Goal: Task Accomplishment & Management: Use online tool/utility

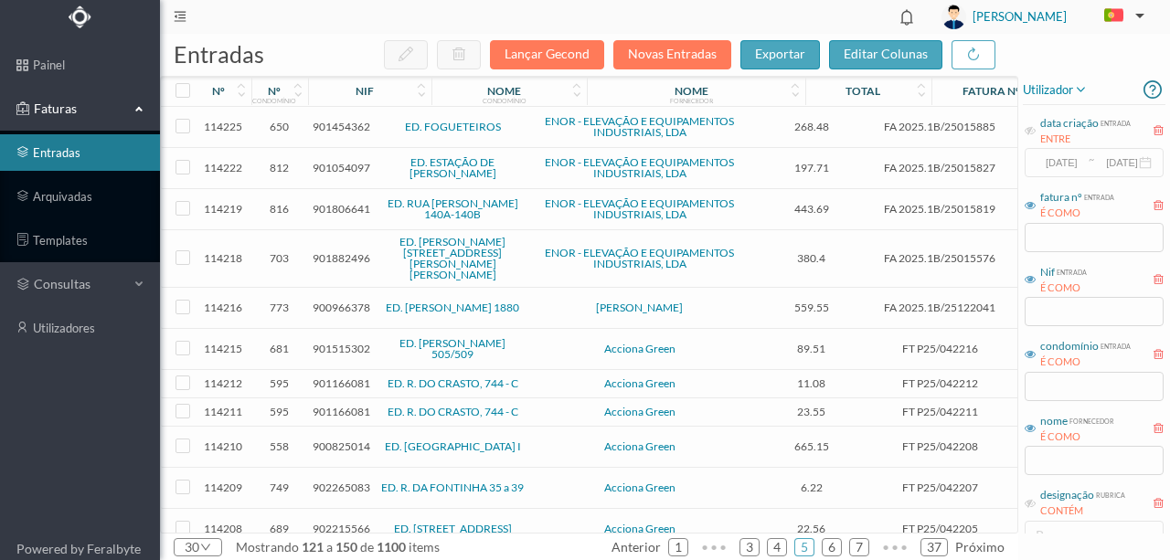
scroll to position [697, 0]
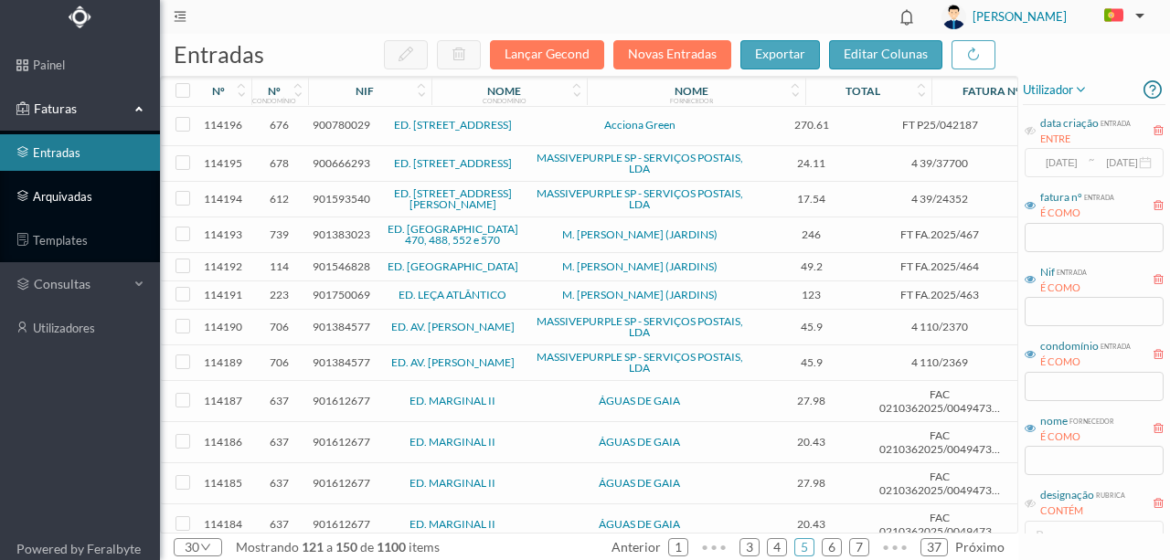
click at [71, 197] on link "arquivadas" at bounding box center [80, 196] width 160 height 37
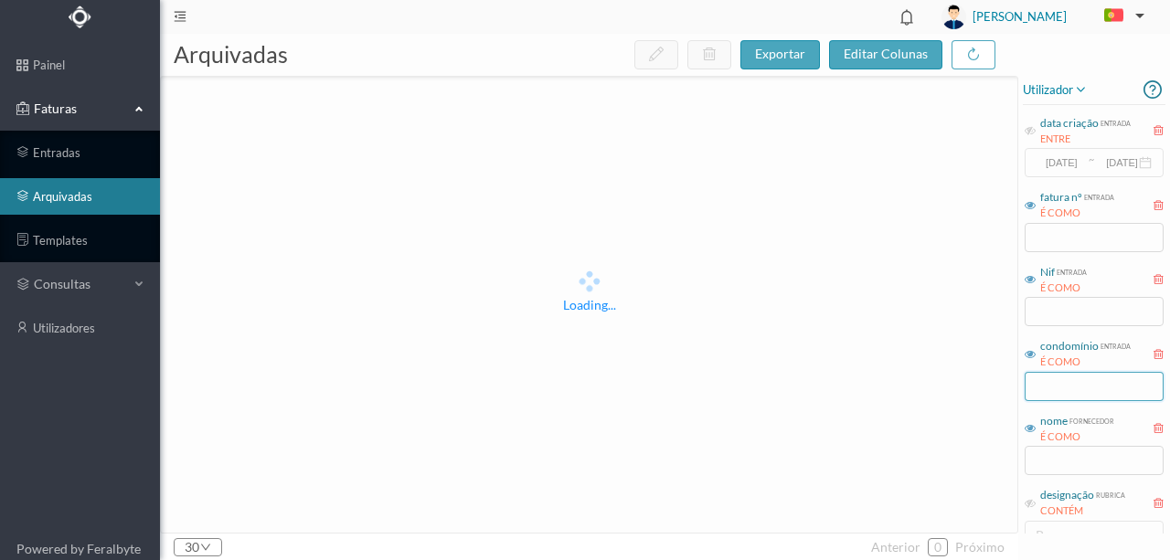
click at [1064, 383] on input "text" at bounding box center [1093, 386] width 139 height 29
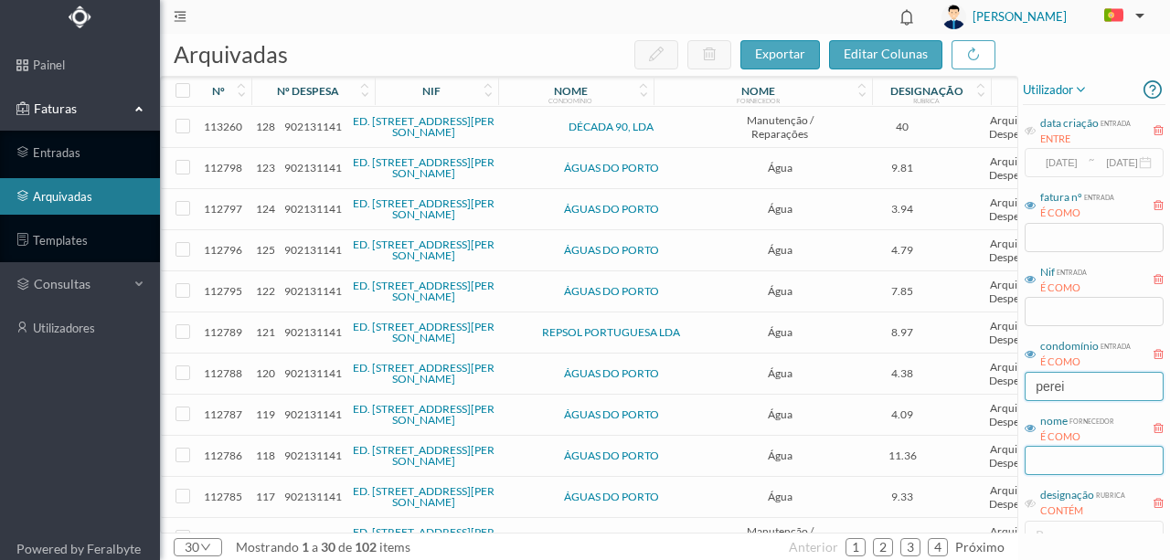
type input "perei"
click at [1050, 464] on input "text" at bounding box center [1093, 460] width 139 height 29
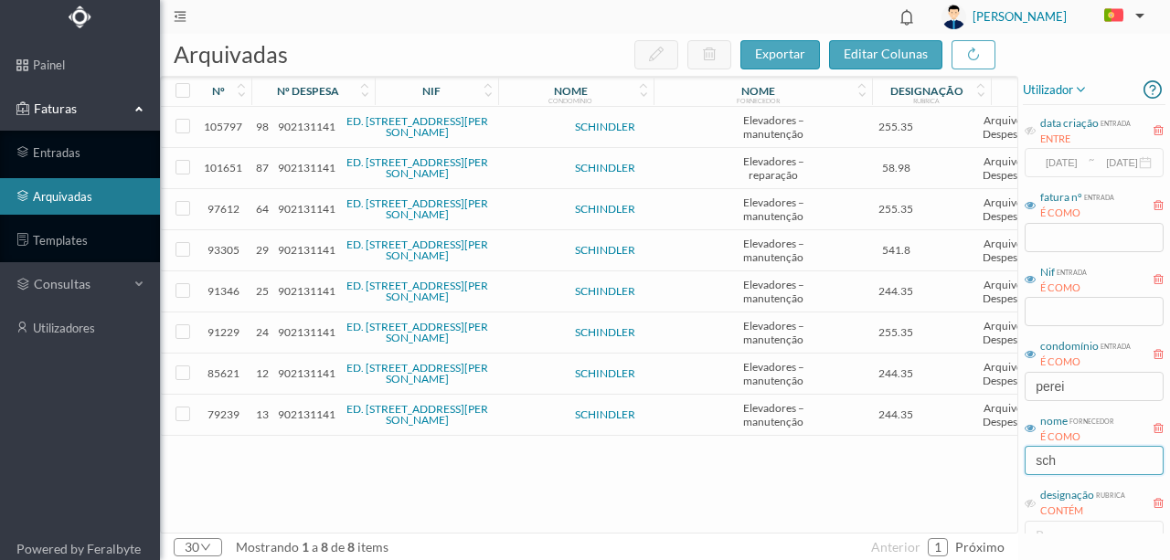
type input "sch"
click at [311, 164] on span "902131141" at bounding box center [307, 168] width 58 height 14
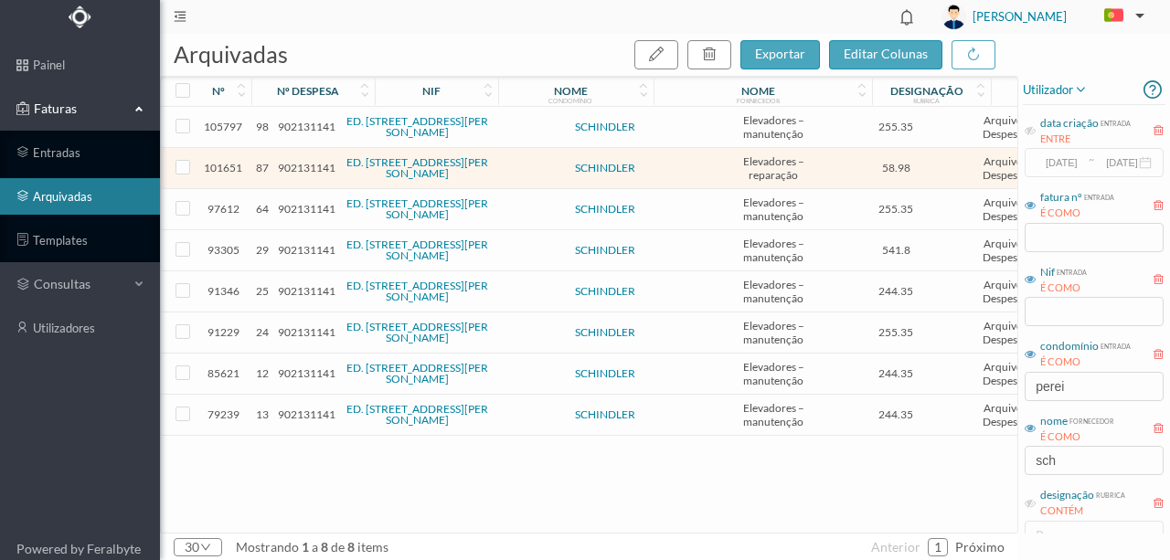
click at [300, 168] on span "902131141" at bounding box center [307, 168] width 58 height 14
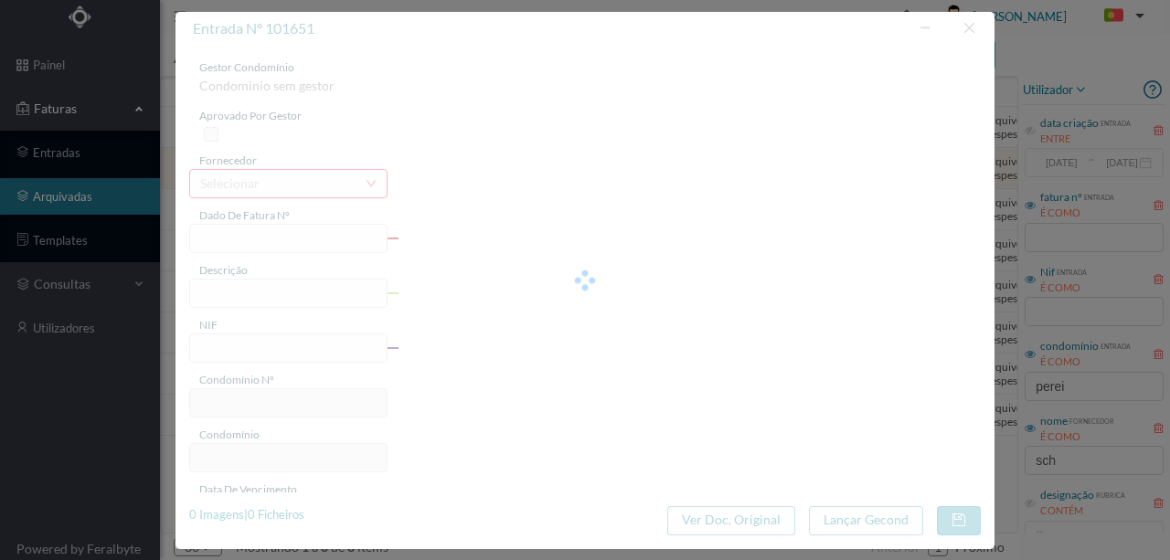
type input "YA2H BE05/3476044570"
type input "Reparação de elevador 29.04.2025"
type input "902131141"
type input "15-05-2025"
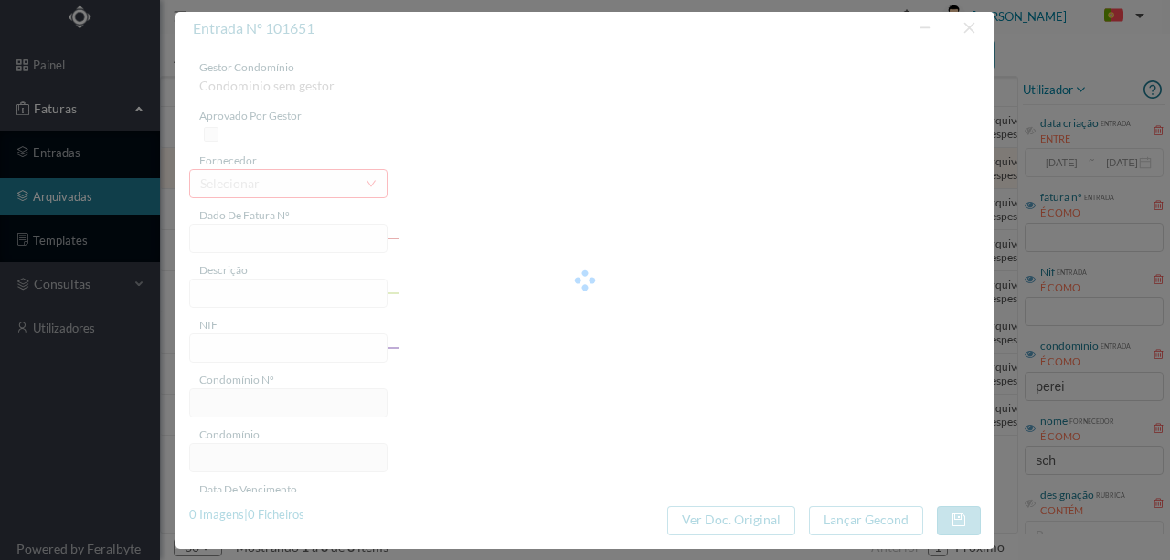
type input "58.98"
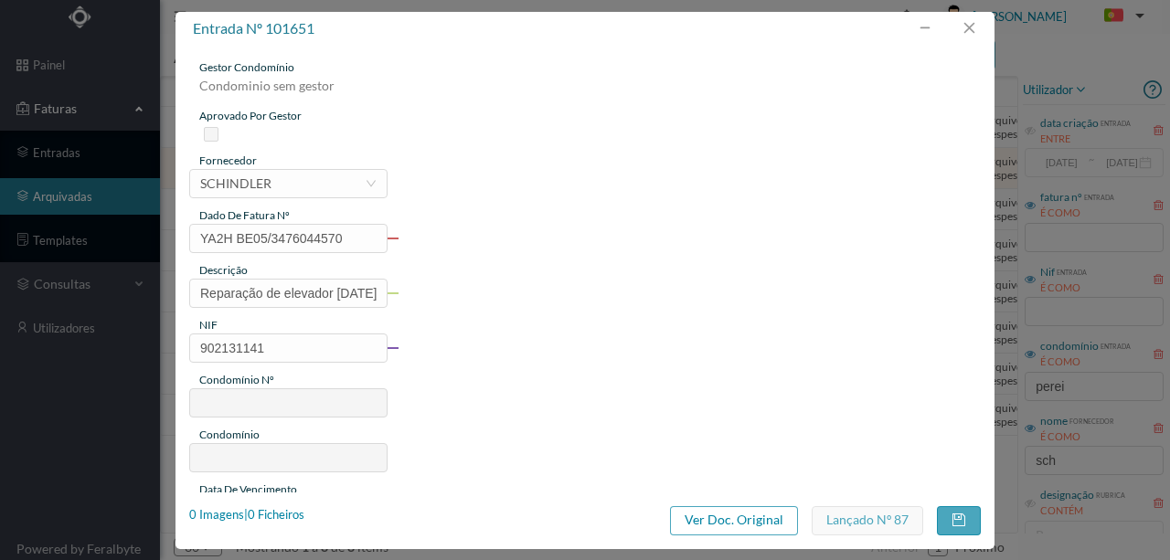
type input "763"
type input "ED. RUA DE PEREIRÓ 31 E 41"
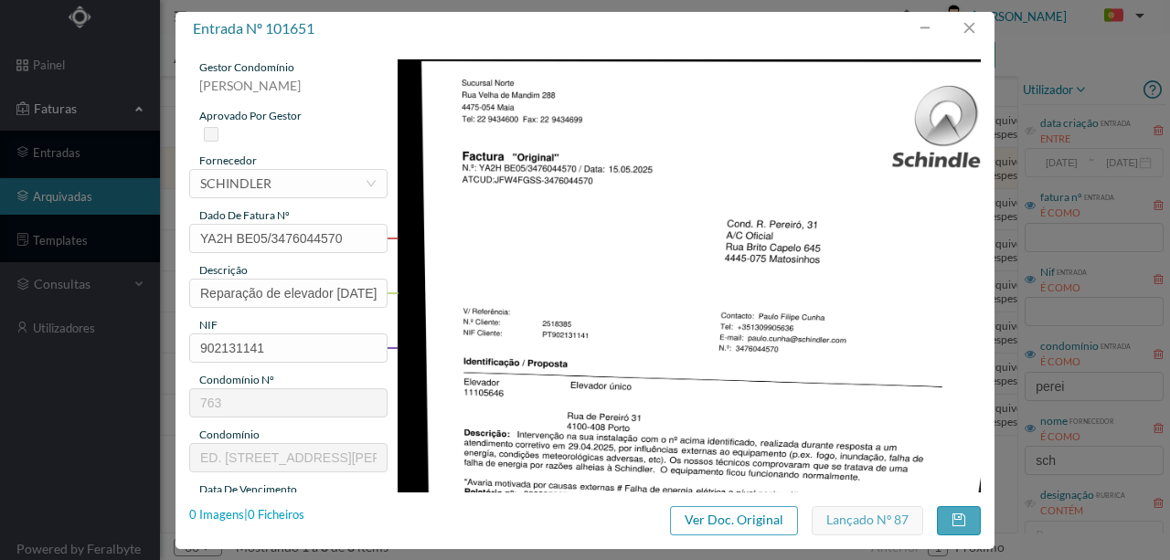
click at [287, 515] on div "0 Imagens | 0 Ficheiros" at bounding box center [246, 515] width 115 height 18
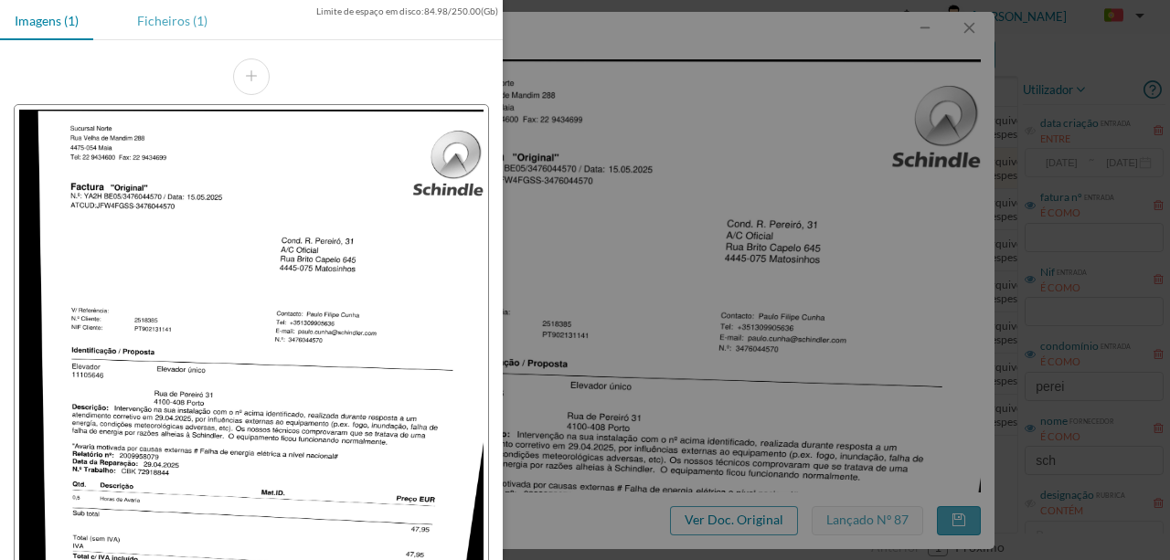
drag, startPoint x: 154, startPoint y: 12, endPoint x: 170, endPoint y: 55, distance: 46.0
click at [154, 13] on div "Ficheiros (1)" at bounding box center [172, 20] width 100 height 41
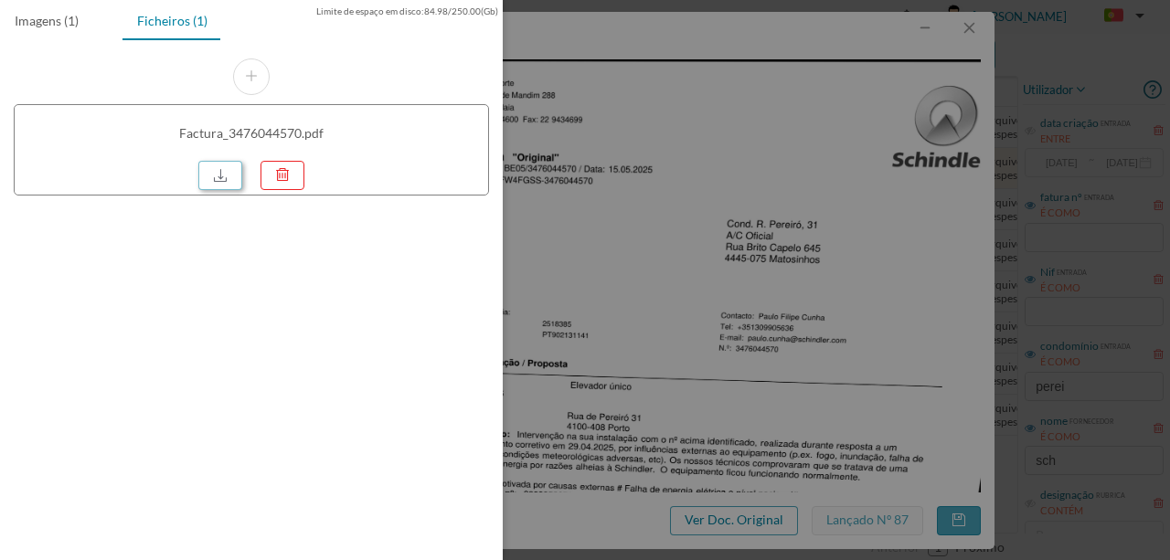
click at [215, 166] on link at bounding box center [220, 175] width 44 height 29
click at [690, 137] on div at bounding box center [585, 280] width 1170 height 560
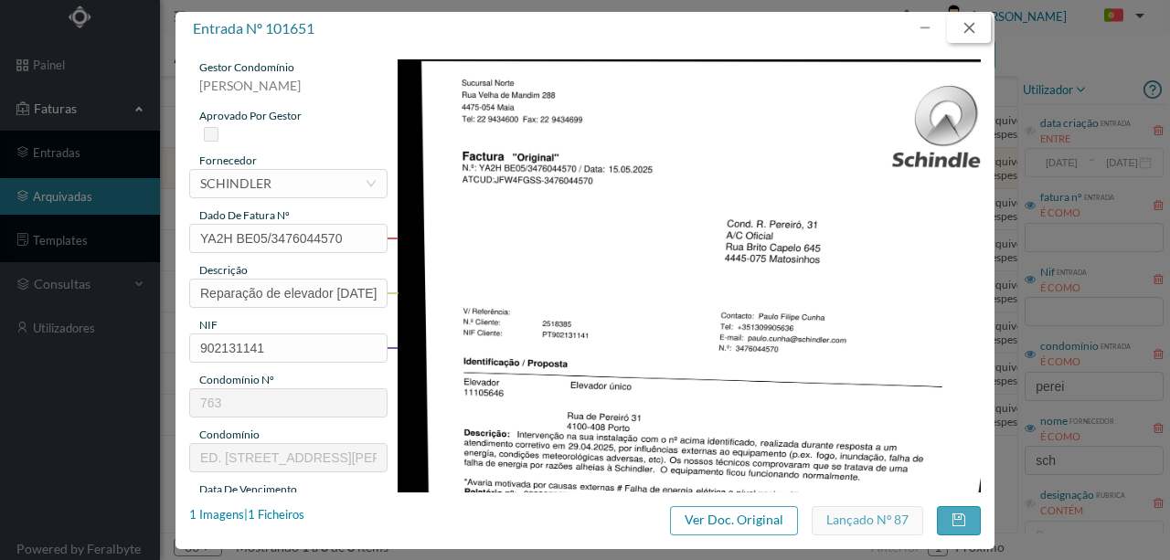
click at [975, 29] on button "button" at bounding box center [969, 28] width 44 height 29
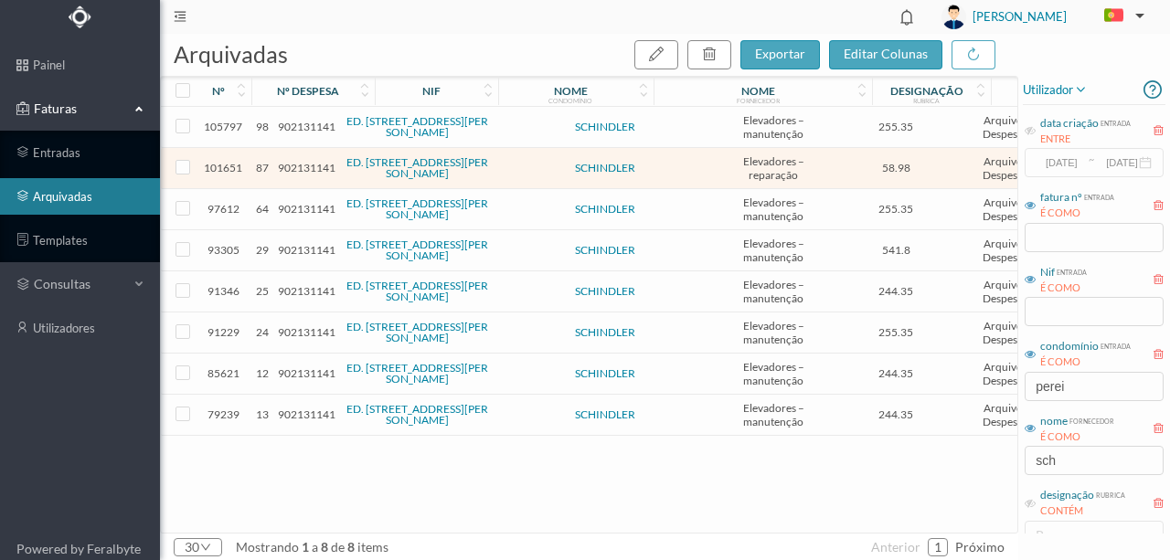
click at [309, 243] on span "902131141" at bounding box center [307, 250] width 58 height 14
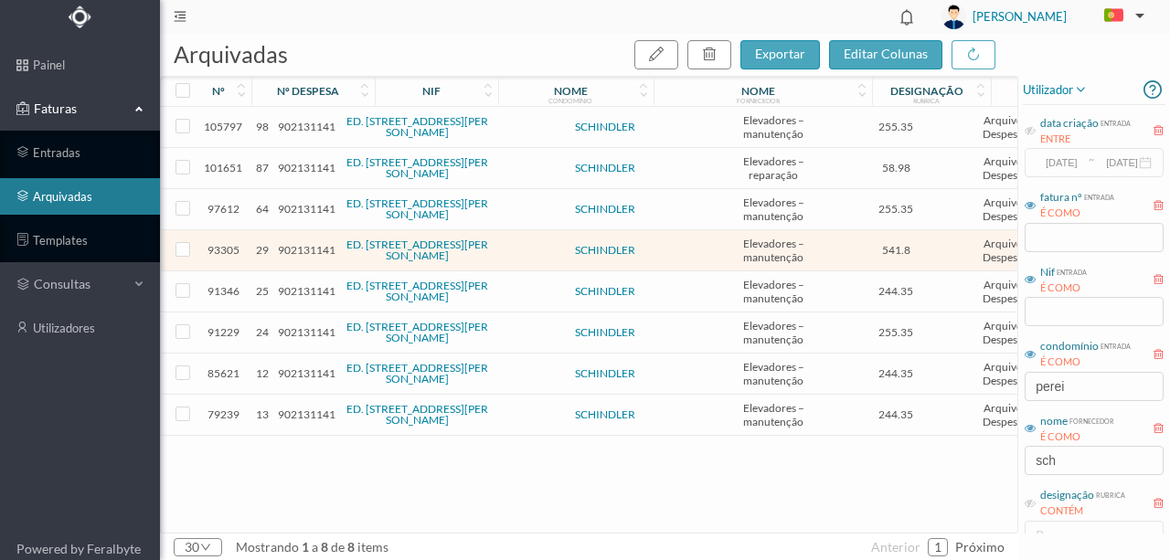
click at [315, 250] on span "902131141" at bounding box center [307, 250] width 58 height 14
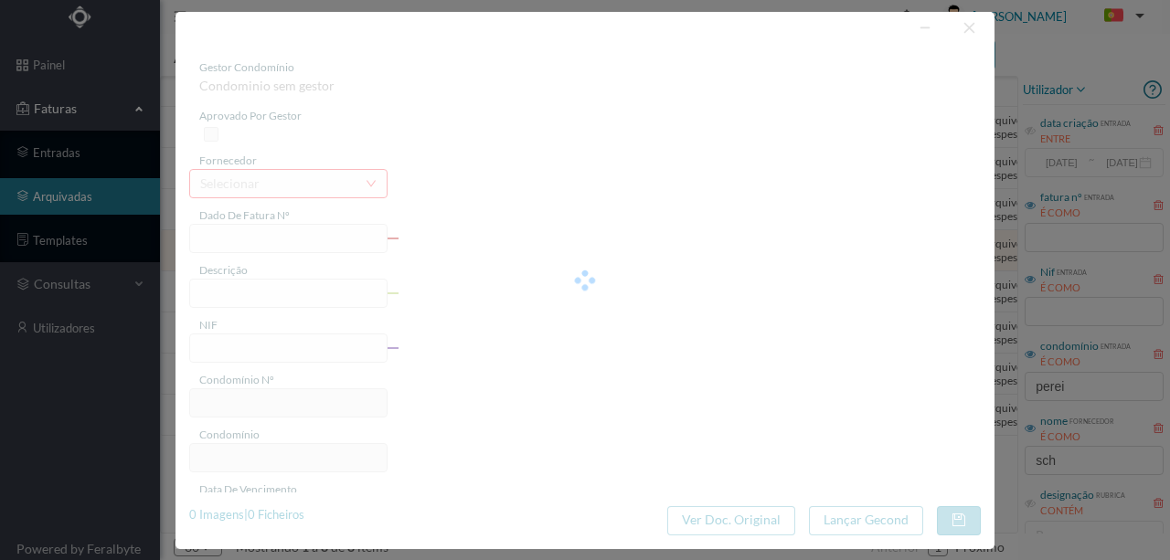
type input "YA2H BE05/3476040738"
type input "reparação elevadores"
type input "902131141"
type input "15-03-2025"
type input "13-02-2025"
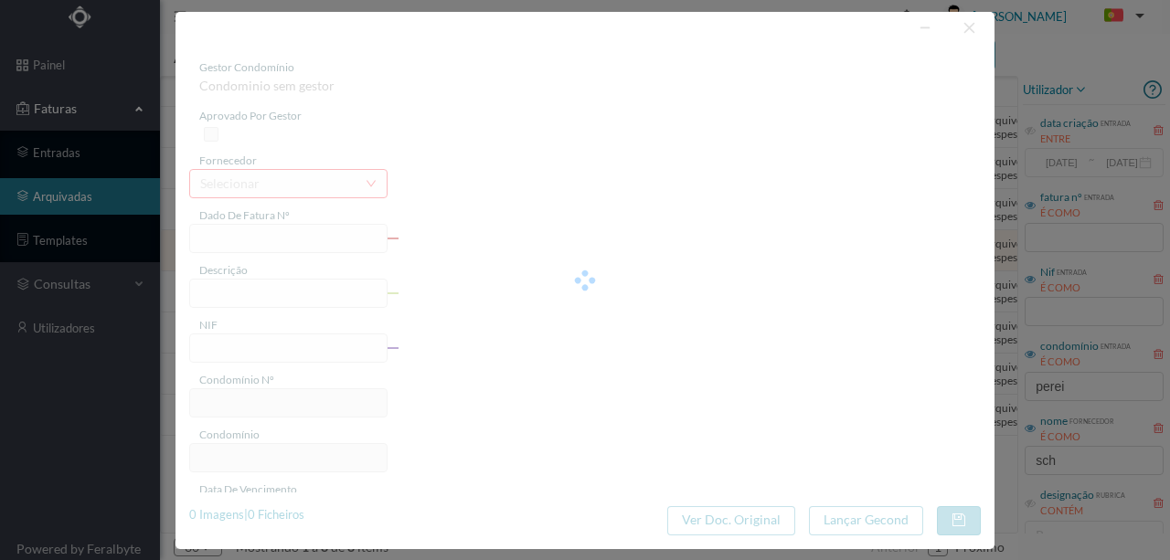
type input "541.80"
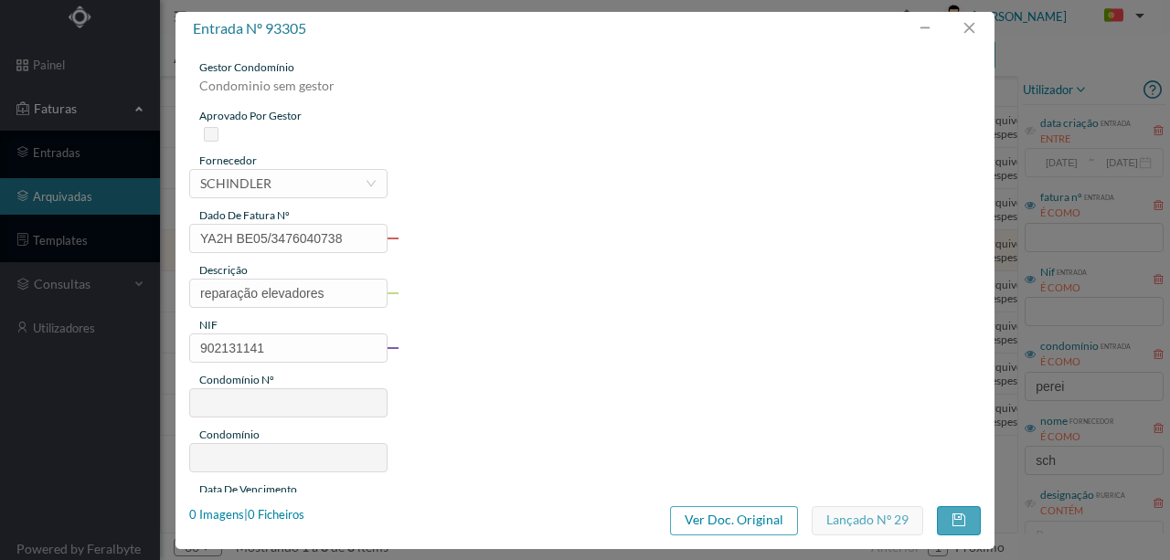
type input "763"
type input "ED. RUA DE PEREIRÓ 31 E 41"
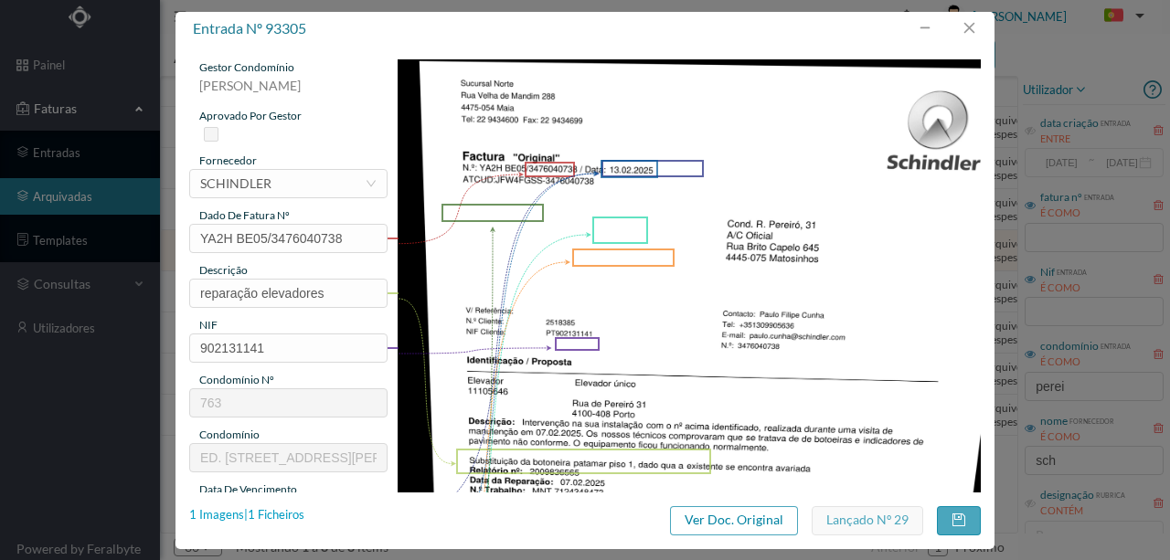
click at [286, 515] on div "1 Imagens | 1 Ficheiros" at bounding box center [246, 515] width 115 height 18
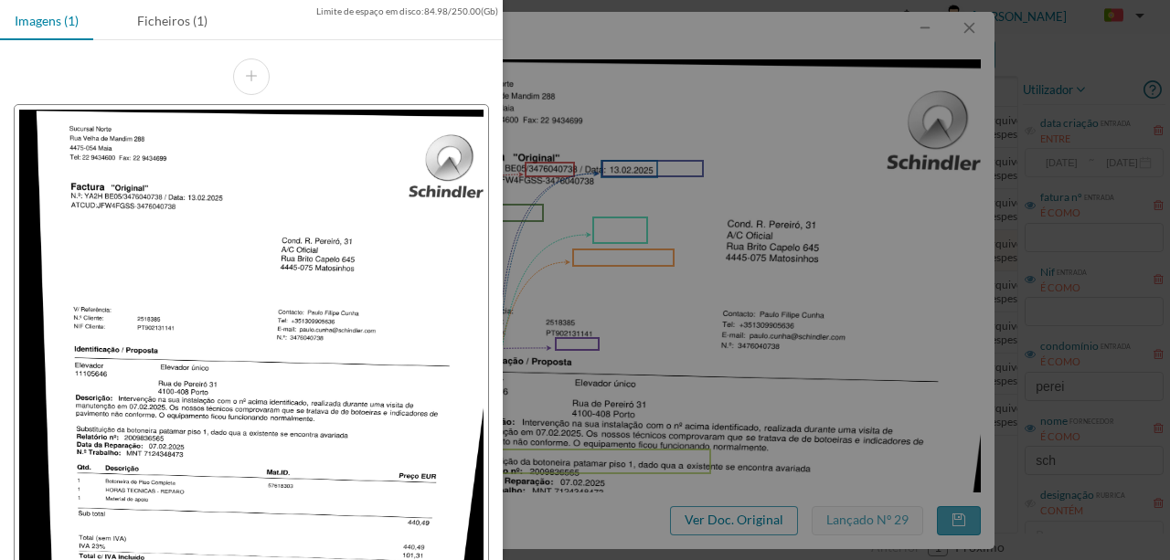
drag, startPoint x: 167, startPoint y: 27, endPoint x: 197, endPoint y: 106, distance: 84.2
click at [166, 27] on div "Ficheiros (1)" at bounding box center [172, 20] width 100 height 41
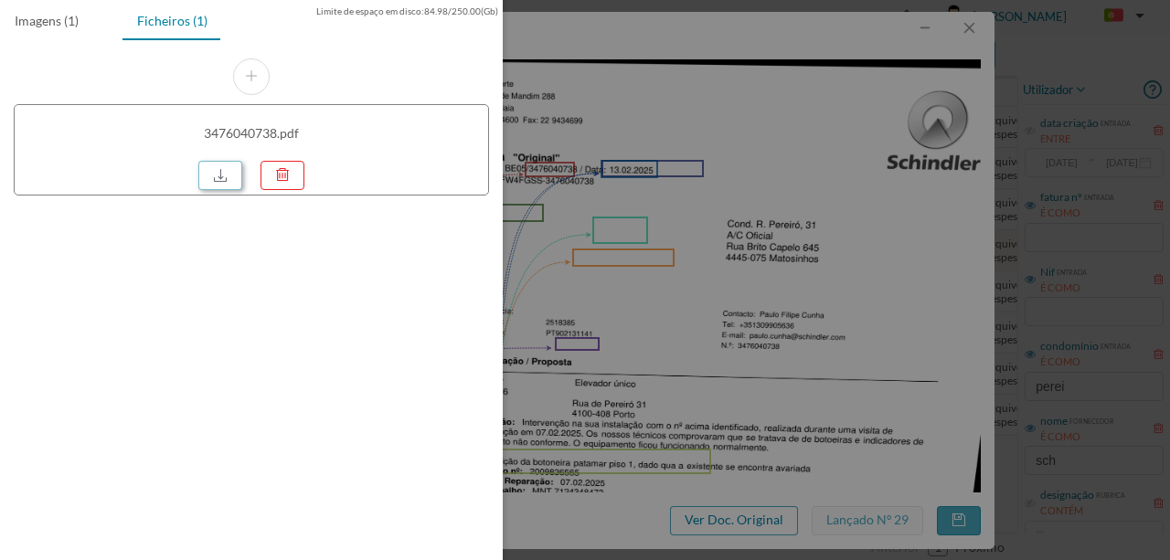
click at [225, 170] on link at bounding box center [220, 175] width 44 height 29
click at [650, 97] on div at bounding box center [585, 280] width 1170 height 560
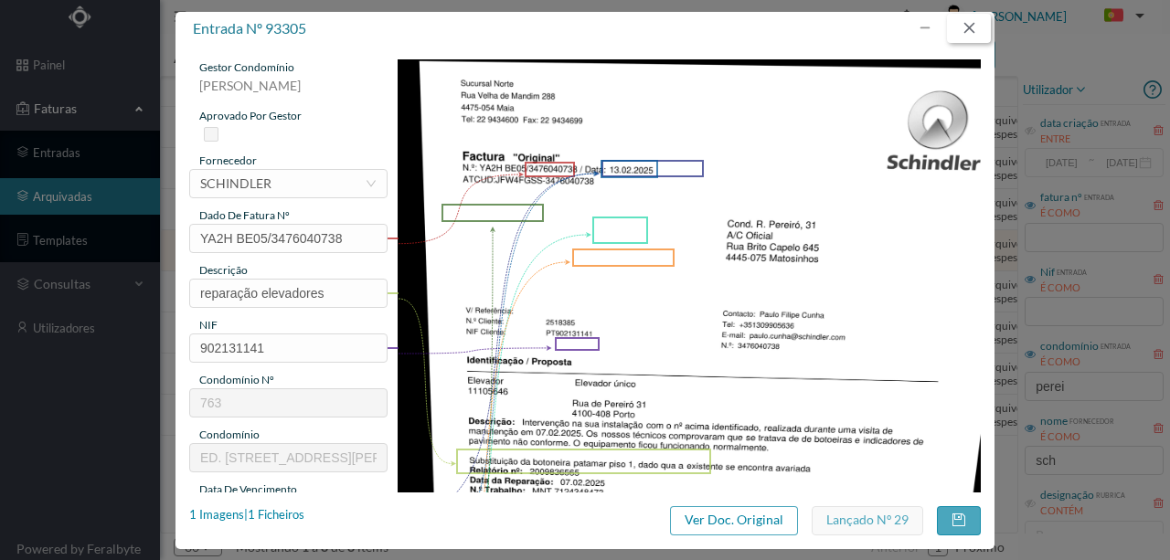
click at [968, 24] on button "button" at bounding box center [969, 28] width 44 height 29
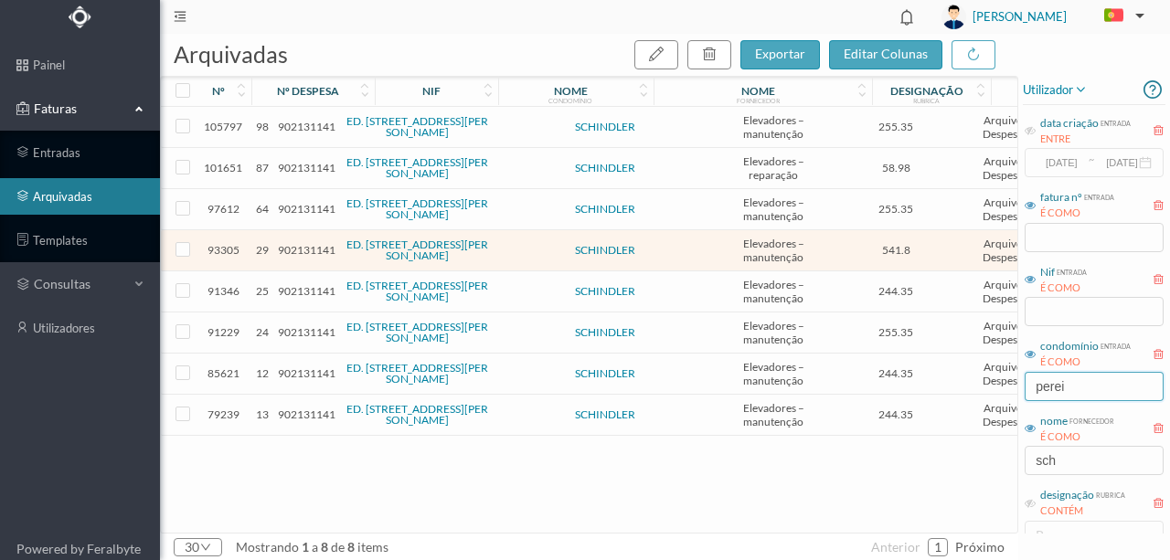
drag, startPoint x: 1109, startPoint y: 387, endPoint x: 971, endPoint y: 388, distance: 138.0
click at [971, 388] on div "arquivadas exportar editar colunas nº nº despesa nif nome condomínio nome forne…" at bounding box center [665, 297] width 1010 height 526
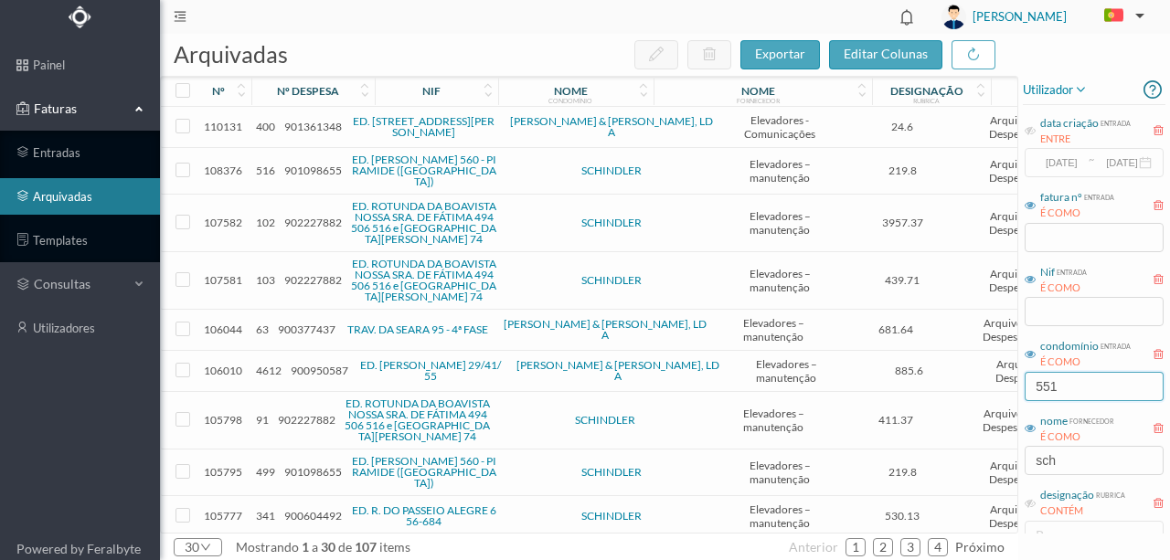
drag, startPoint x: 1106, startPoint y: 396, endPoint x: 921, endPoint y: 373, distance: 186.0
click at [935, 383] on div "arquivadas exportar editar colunas nº nº despesa nif nome condomínio nome forne…" at bounding box center [665, 297] width 1010 height 526
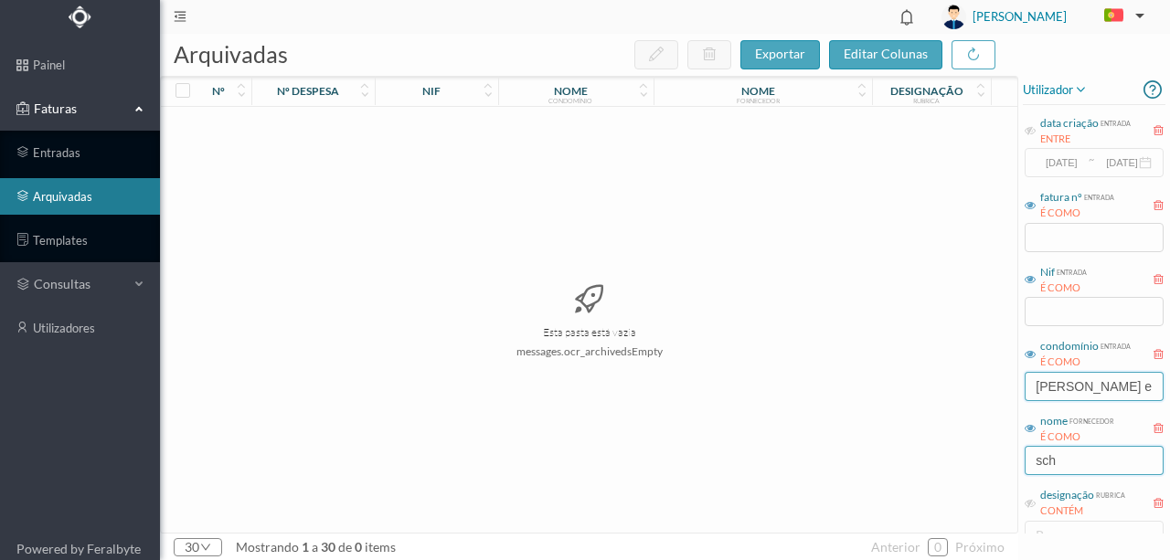
type input "brito e cunha"
drag, startPoint x: 1077, startPoint y: 467, endPoint x: 994, endPoint y: 455, distance: 83.1
click at [995, 455] on div "arquivadas exportar editar colunas nº nº despesa nif nome condomínio nome forne…" at bounding box center [665, 297] width 1010 height 526
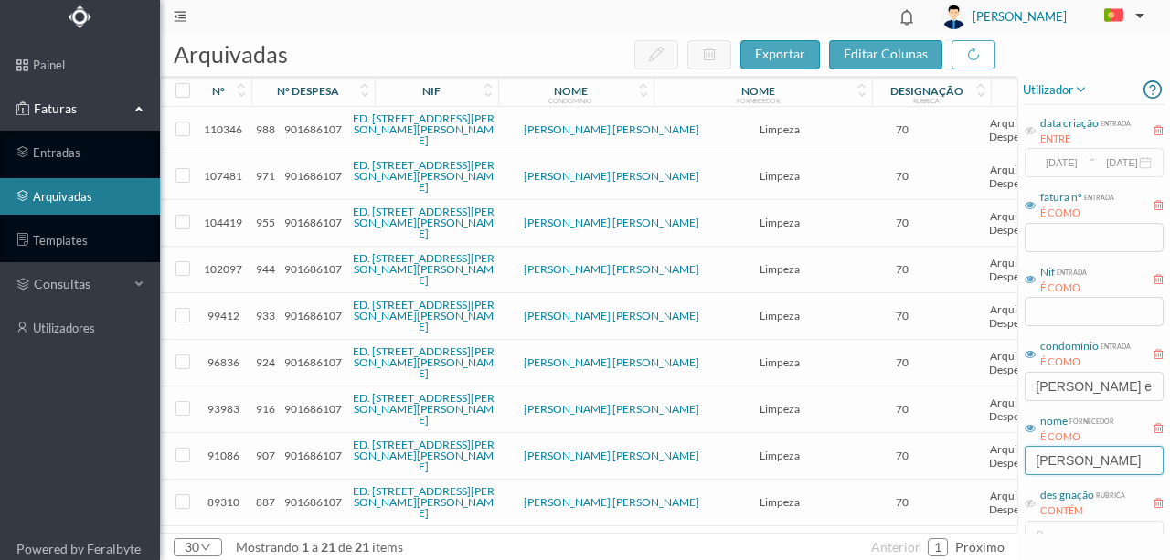
type input "isabel"
click at [307, 127] on span "901686107" at bounding box center [313, 129] width 58 height 14
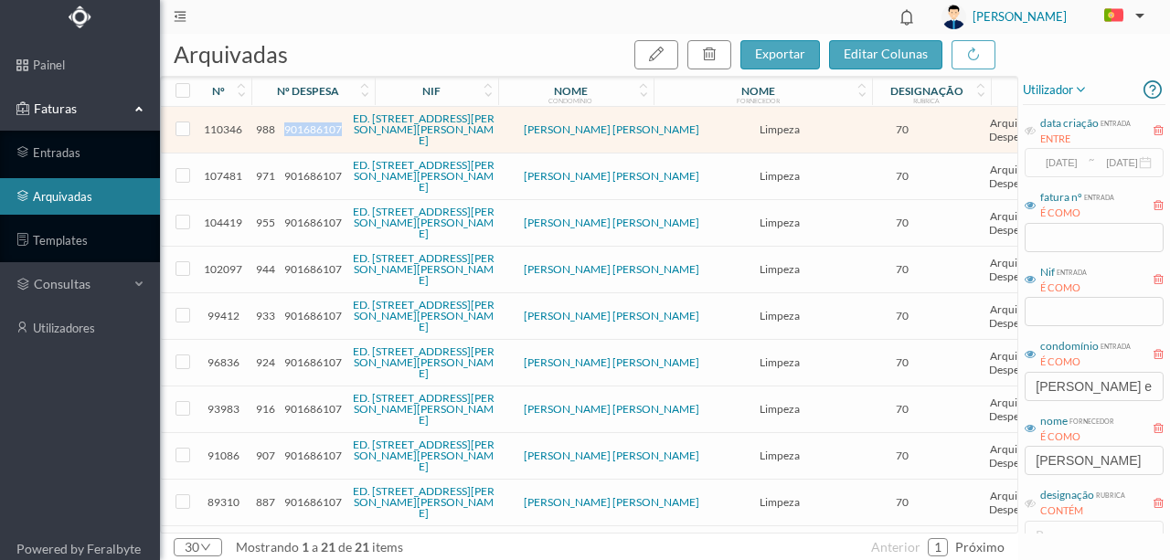
click at [307, 127] on span "901686107" at bounding box center [313, 129] width 58 height 14
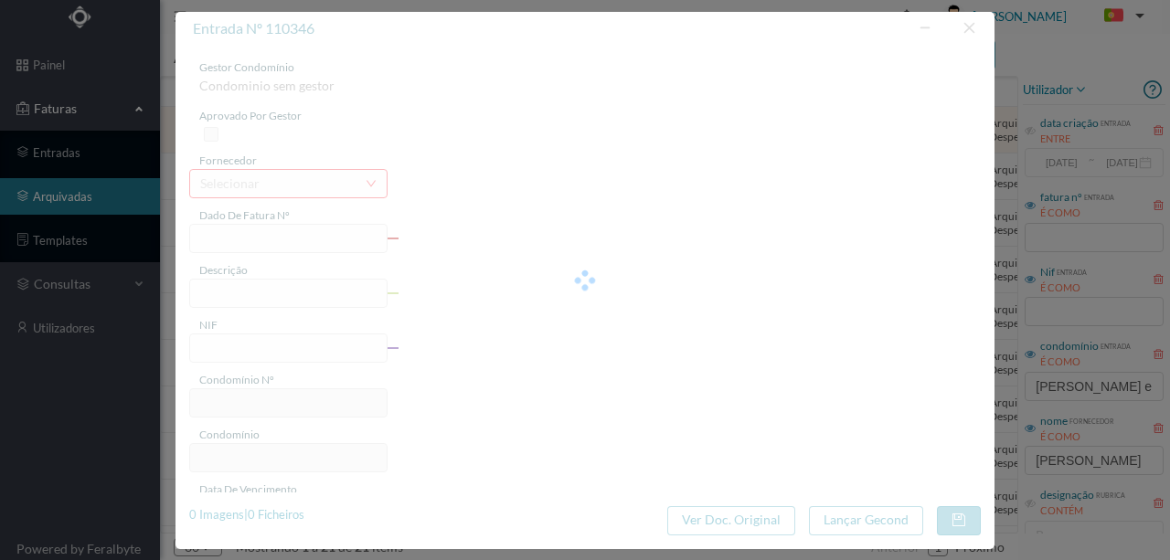
type input "agosto/2025"
type input "Limpeza Agosto 2025"
type input "901686107"
type input "2025-08-31"
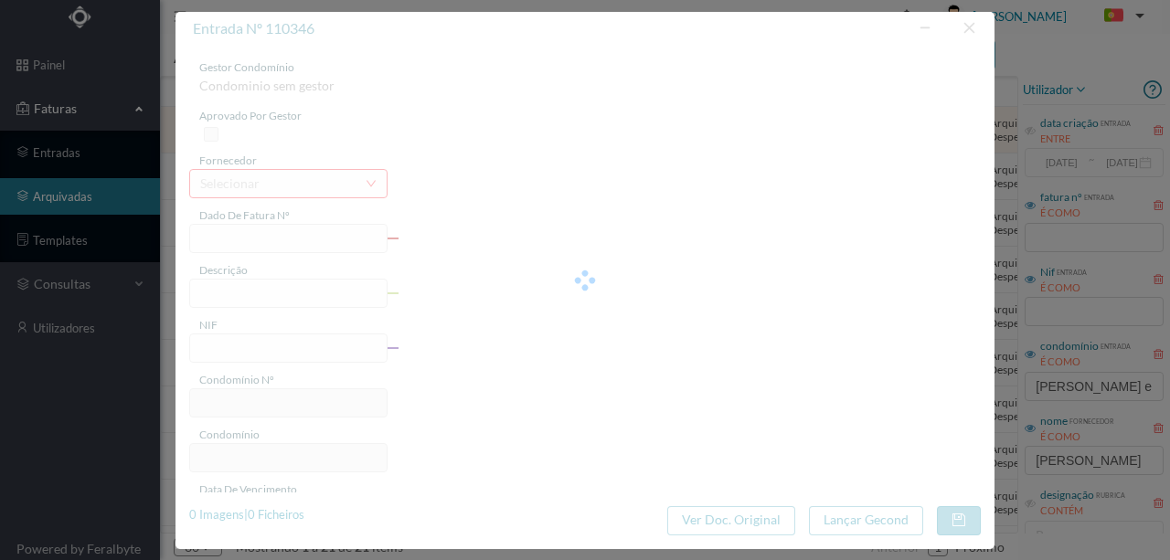
type input "2025-08-26"
type input "70.00"
type input "551"
type input "ED. RUA BRITO E CUNHA, 41"
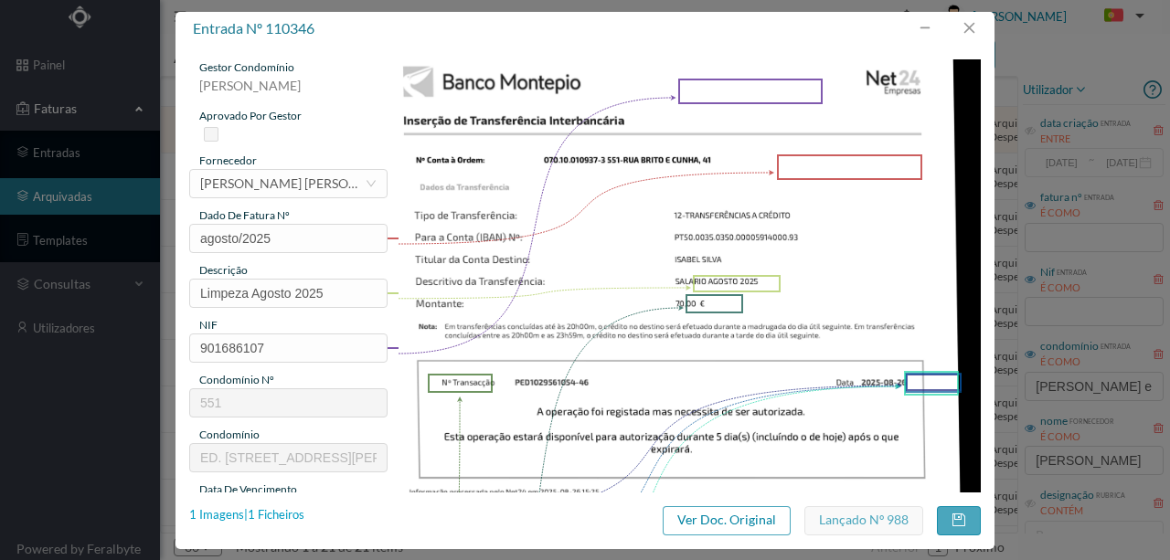
click at [276, 506] on div "1 Imagens | 1 Ficheiros" at bounding box center [246, 515] width 115 height 18
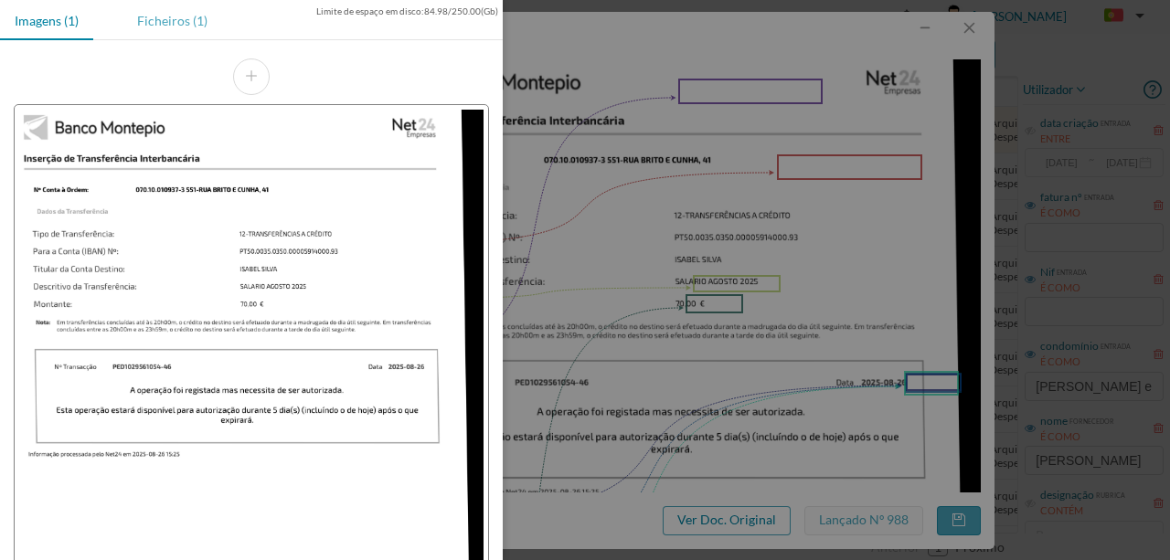
drag, startPoint x: 155, startPoint y: 17, endPoint x: 193, endPoint y: 56, distance: 53.6
click at [156, 17] on div "Ficheiros (1)" at bounding box center [172, 20] width 100 height 41
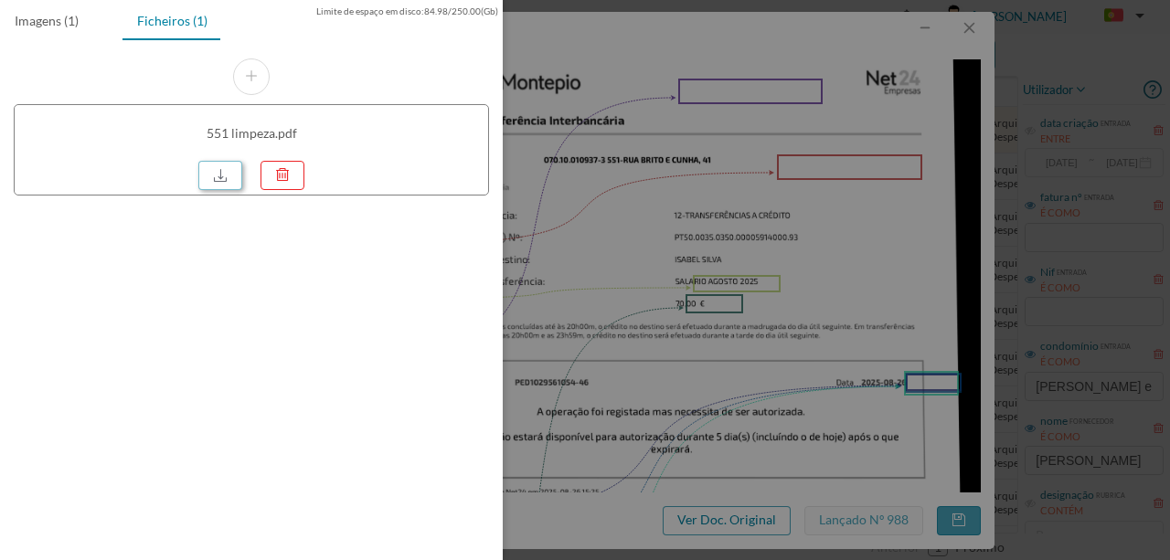
click at [227, 181] on link at bounding box center [220, 175] width 44 height 29
